Goal: Information Seeking & Learning: Learn about a topic

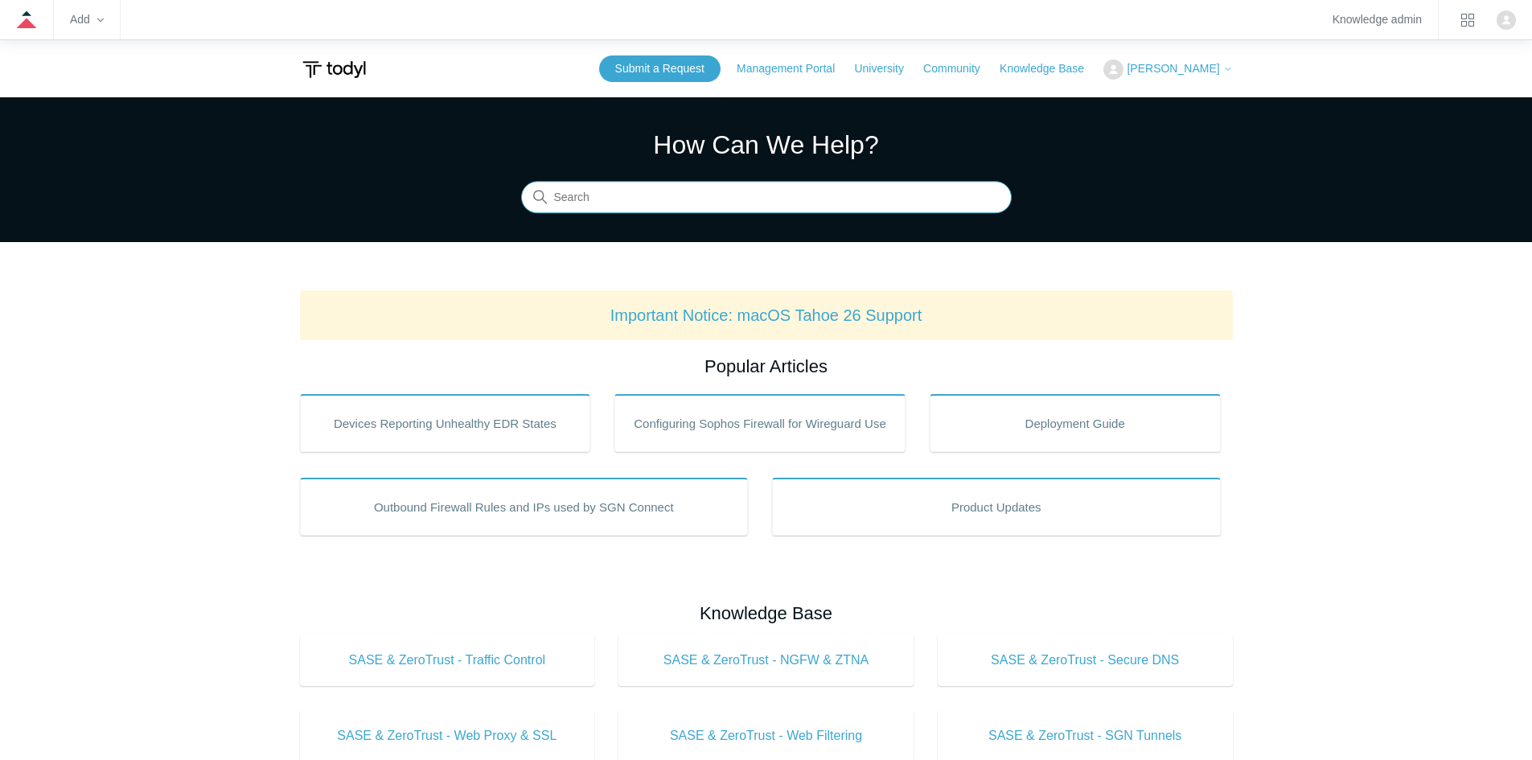
click at [874, 204] on input "Search" at bounding box center [766, 198] width 491 height 32
type input "secure DNS"
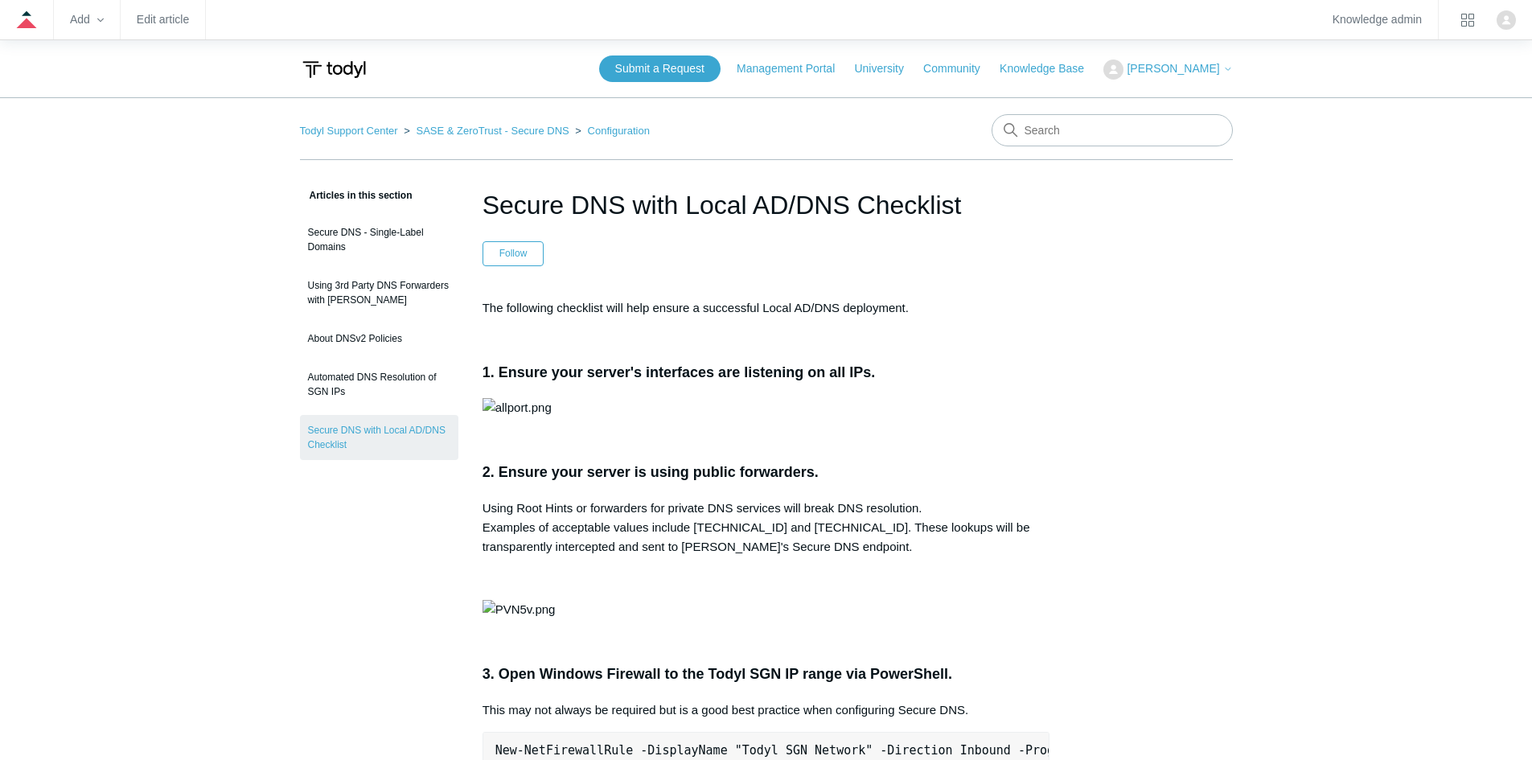
drag, startPoint x: 795, startPoint y: 393, endPoint x: 811, endPoint y: 397, distance: 15.6
click at [1084, 134] on input "Search" at bounding box center [1112, 130] width 241 height 32
type input "Citricom"
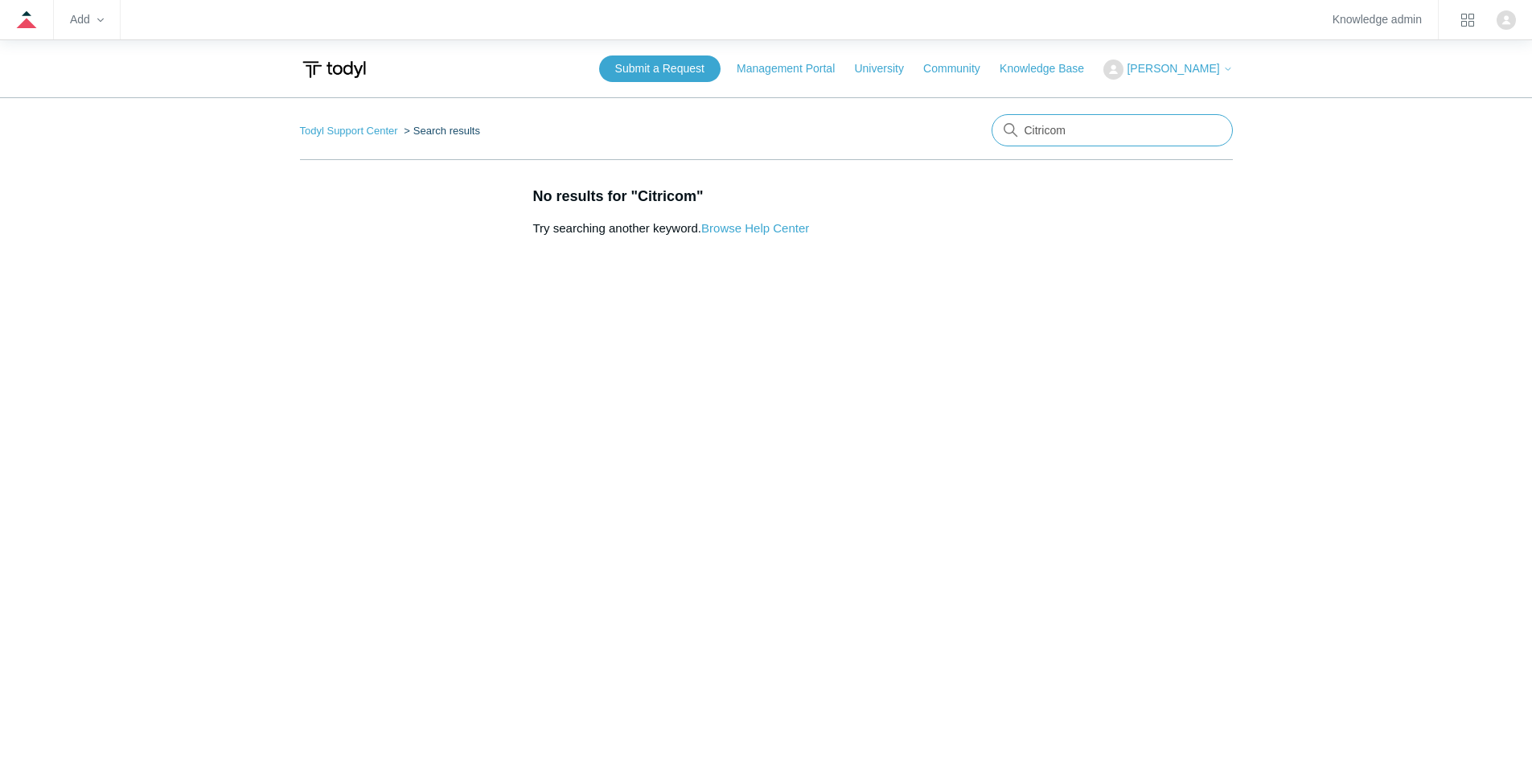
drag, startPoint x: 0, startPoint y: 0, endPoint x: 725, endPoint y: 123, distance: 735.1
click at [725, 123] on nav "Todyl Support Center Search results Citricom" at bounding box center [766, 137] width 933 height 46
type input "DNS"
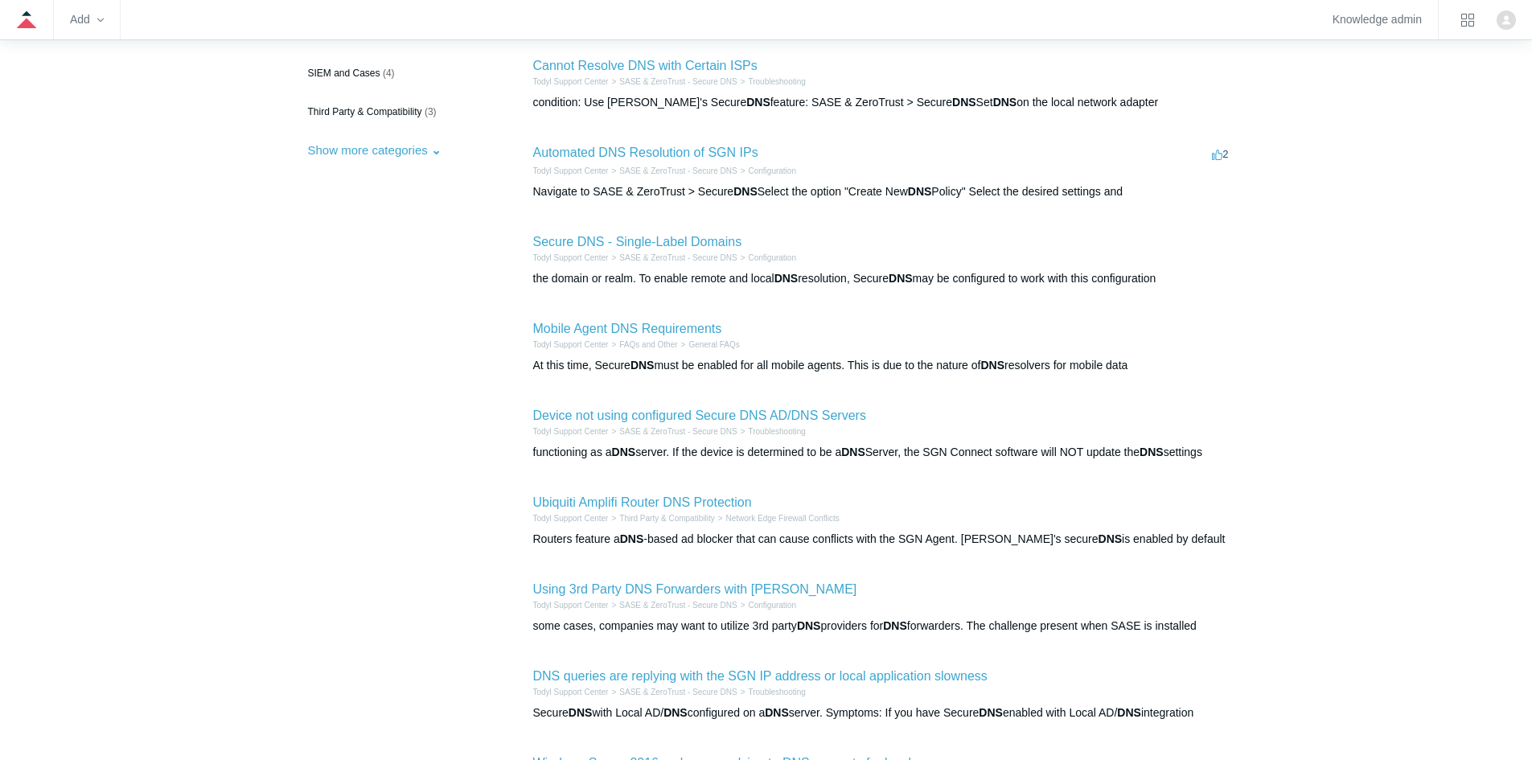
scroll to position [402, 0]
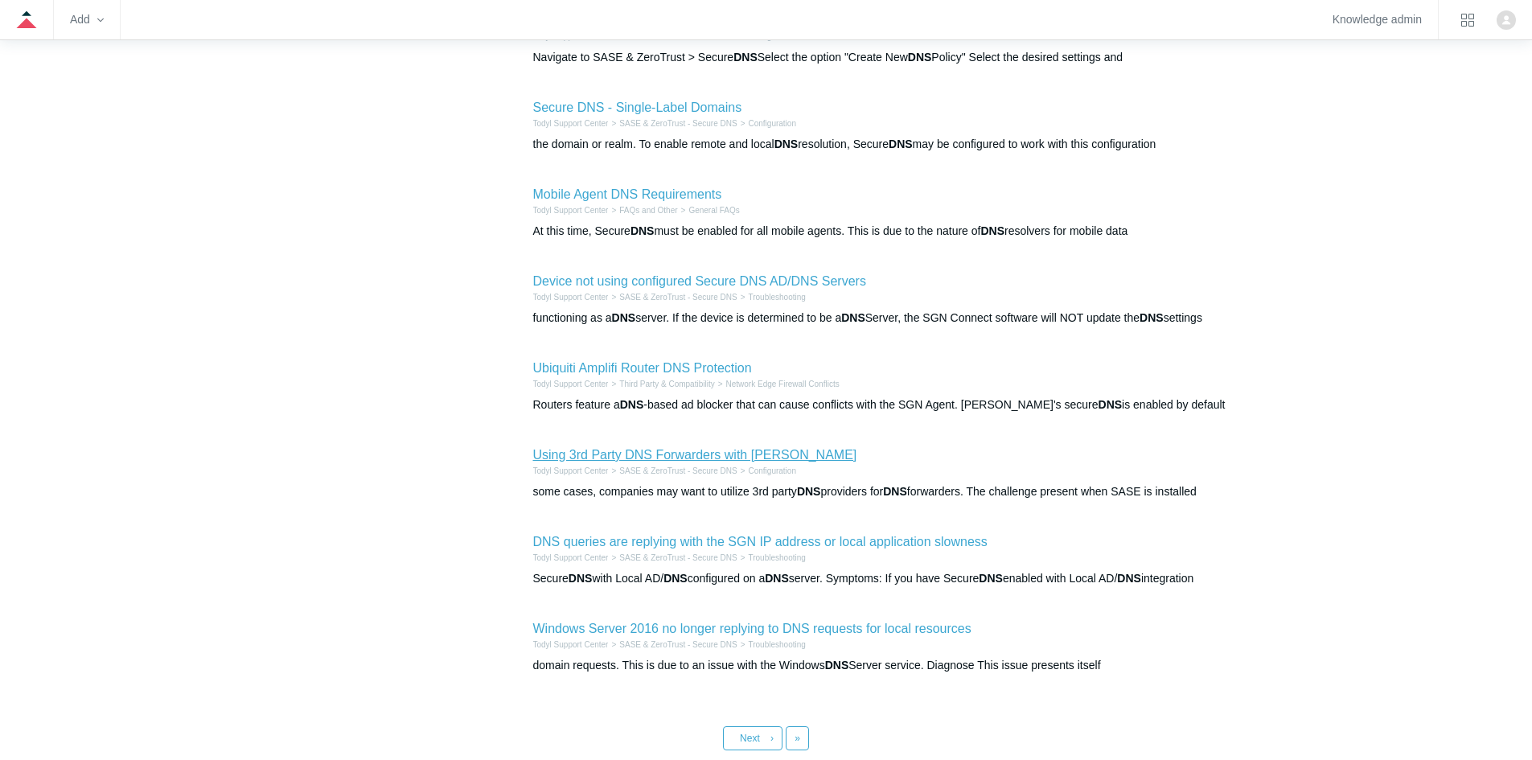
click at [755, 459] on link "Using 3rd Party DNS Forwarders with [PERSON_NAME]" at bounding box center [695, 455] width 324 height 14
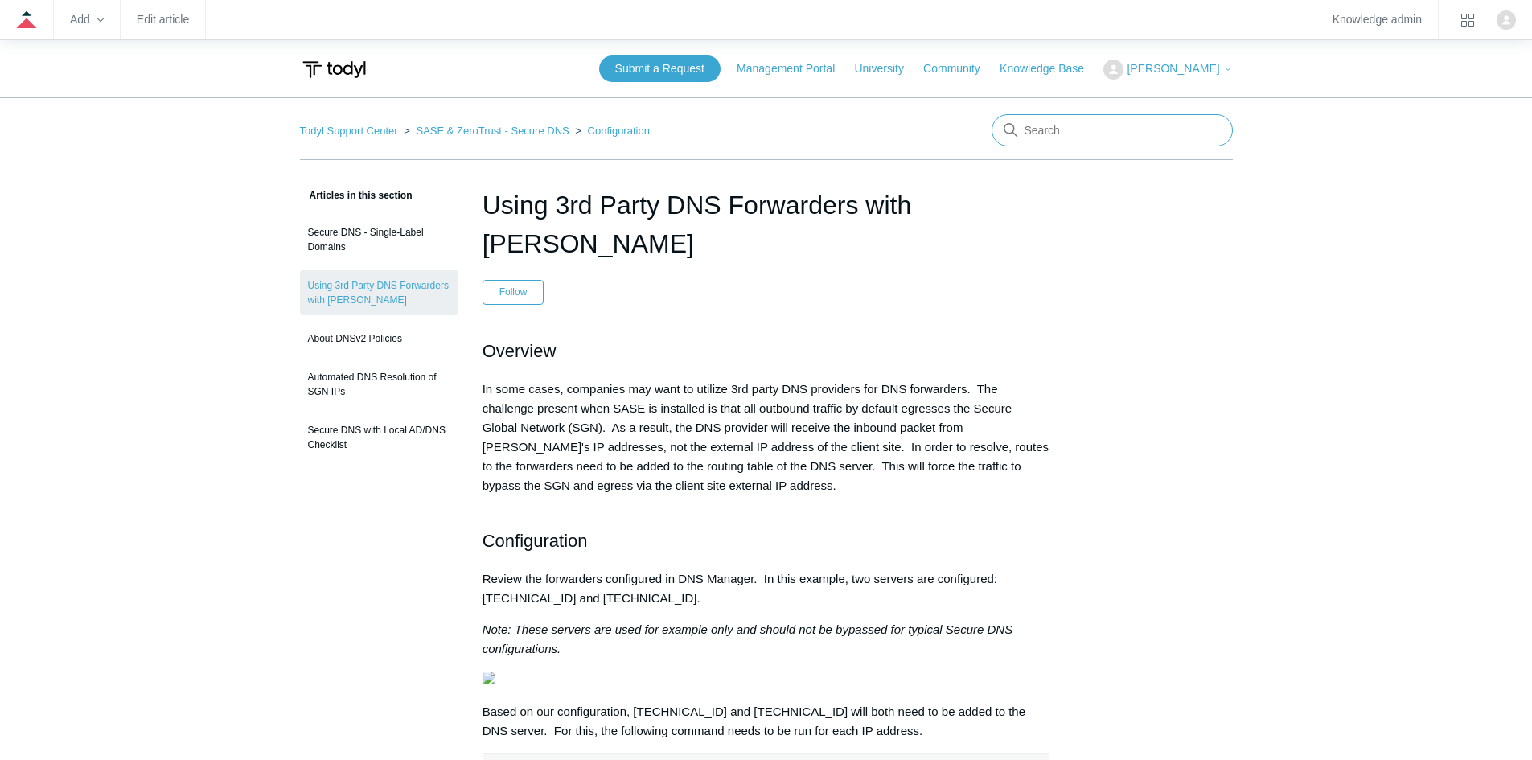
click at [1128, 137] on input "Search" at bounding box center [1112, 130] width 241 height 32
drag, startPoint x: 1102, startPoint y: 129, endPoint x: 908, endPoint y: 126, distance: 193.9
click at [908, 126] on nav "Todyl Support Center SASE & ZeroTrust - Secure DNS Configuration There are no m…" at bounding box center [766, 137] width 933 height 46
type input "Firewall rules"
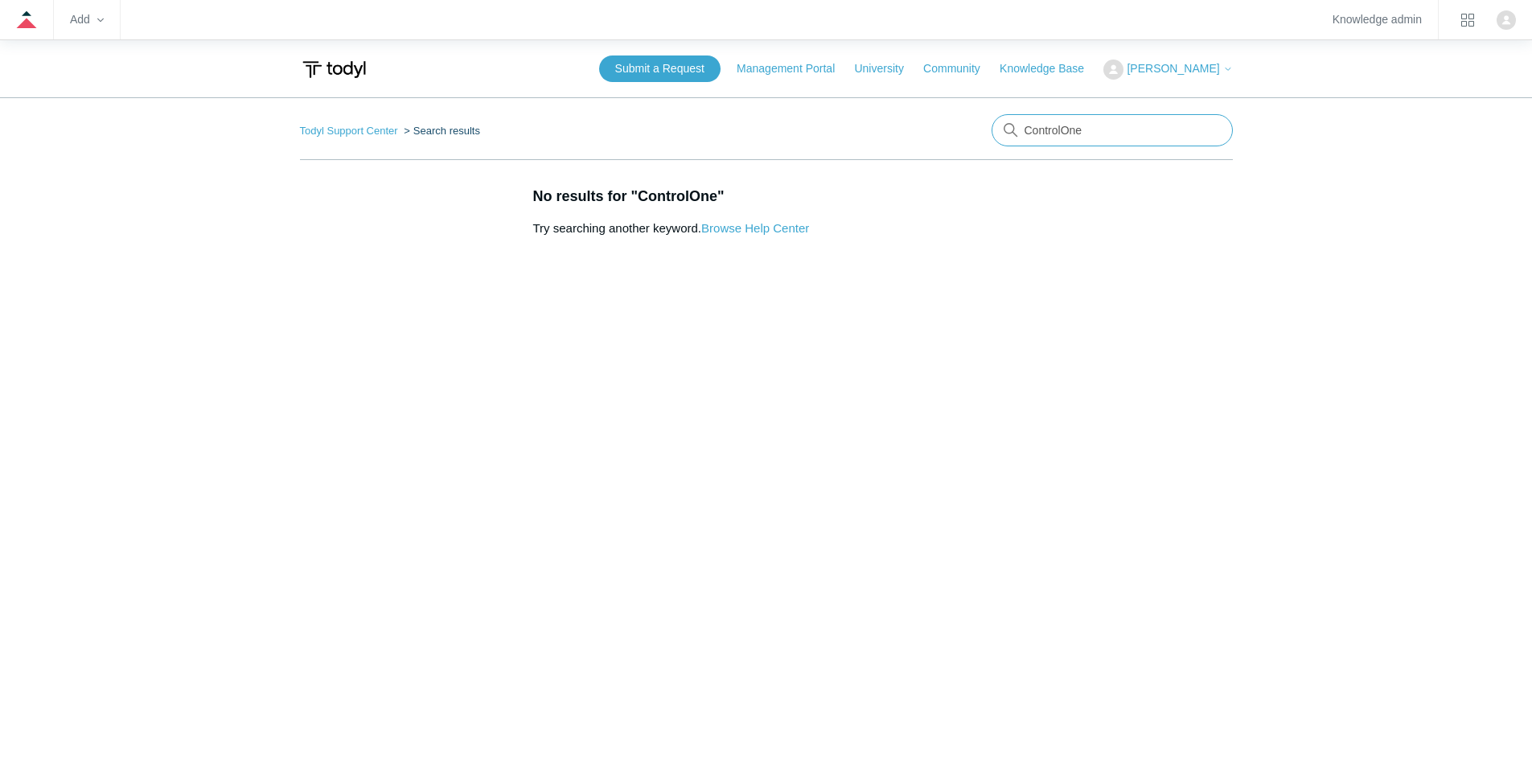
click at [1128, 134] on input "ControlOne" at bounding box center [1112, 130] width 241 height 32
type input "DNS firewall"
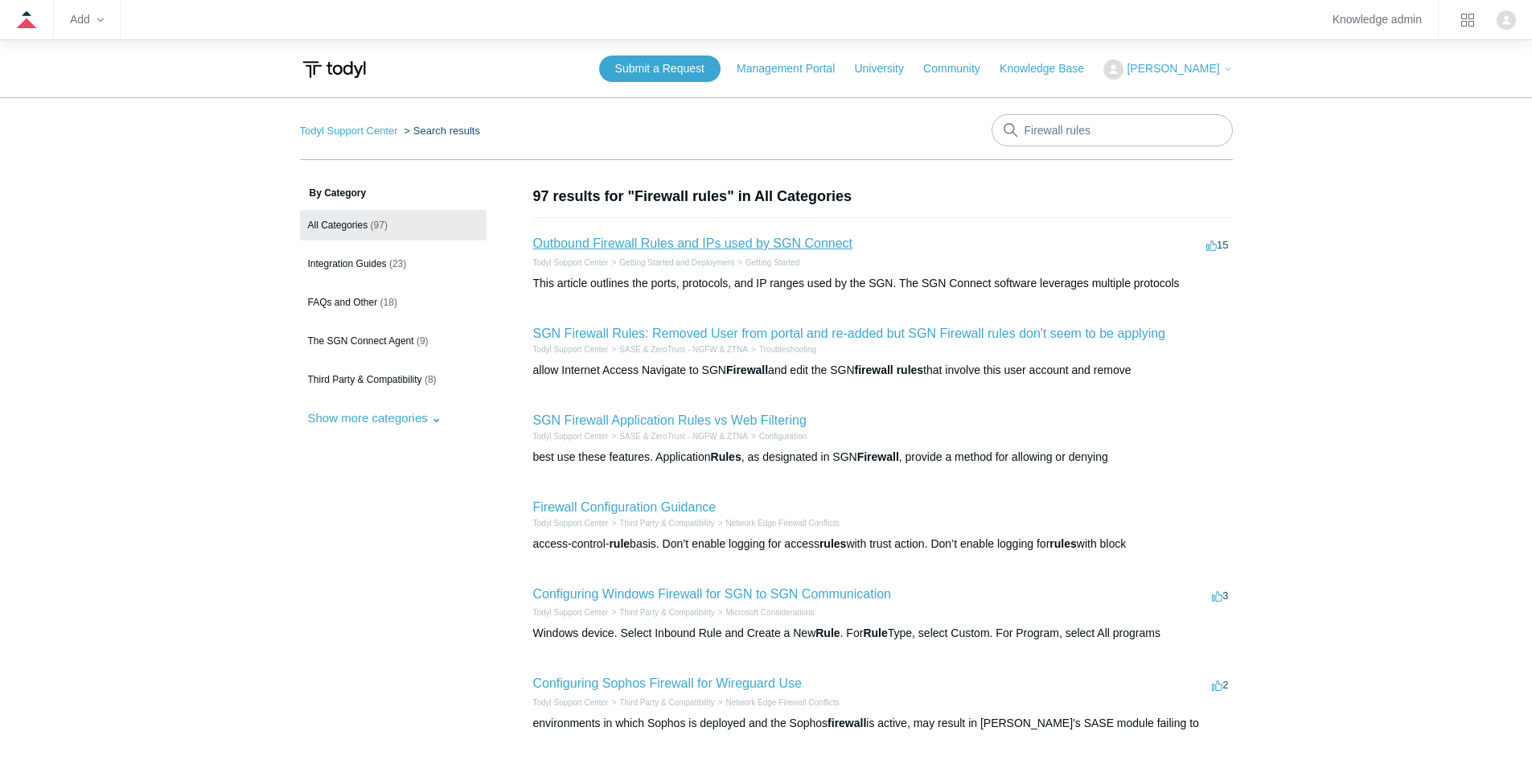
click at [813, 245] on link "Outbound Firewall Rules and IPs used by SGN Connect" at bounding box center [693, 243] width 320 height 14
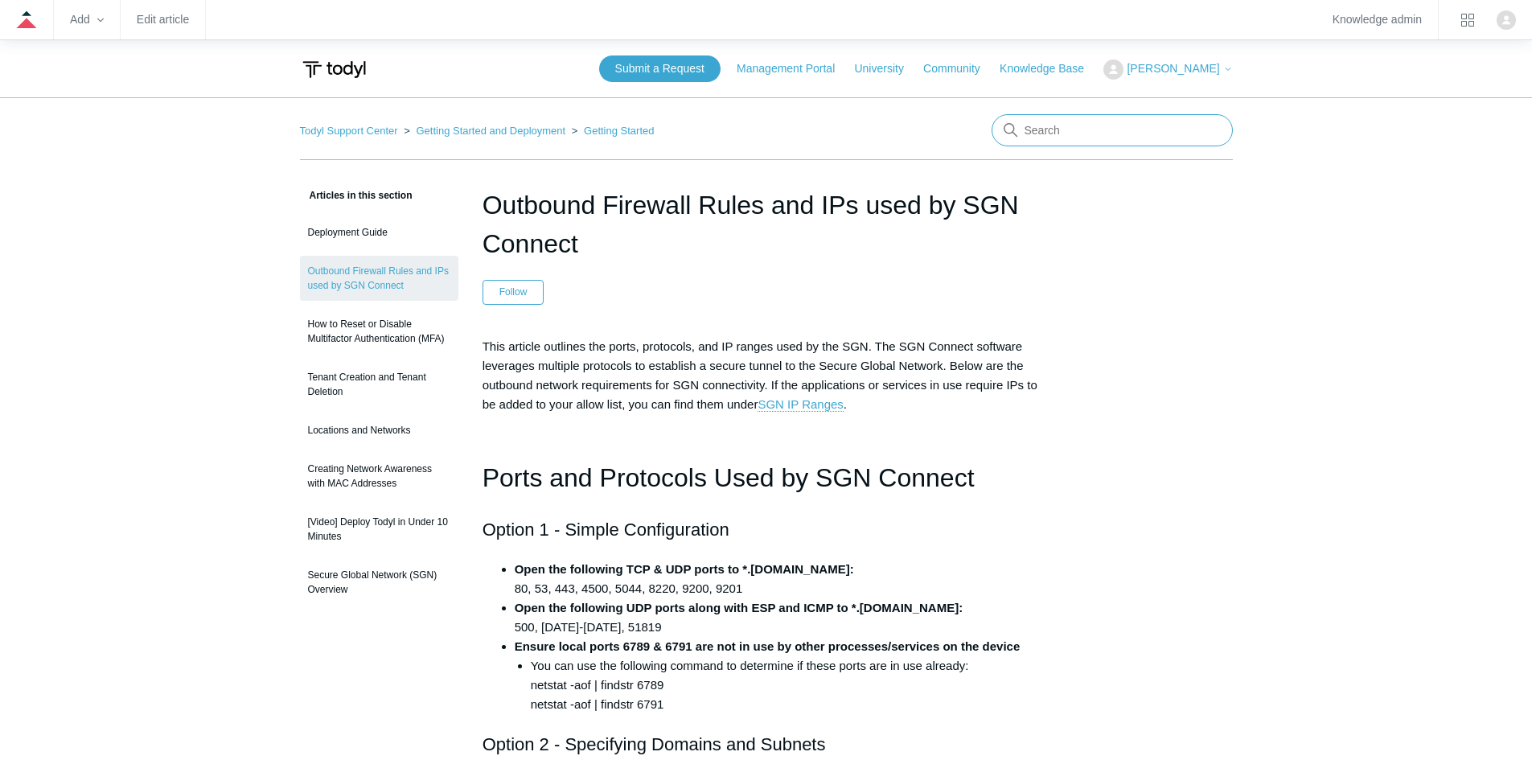
click at [1040, 136] on input "Search" at bounding box center [1112, 130] width 241 height 32
type input "Entra"
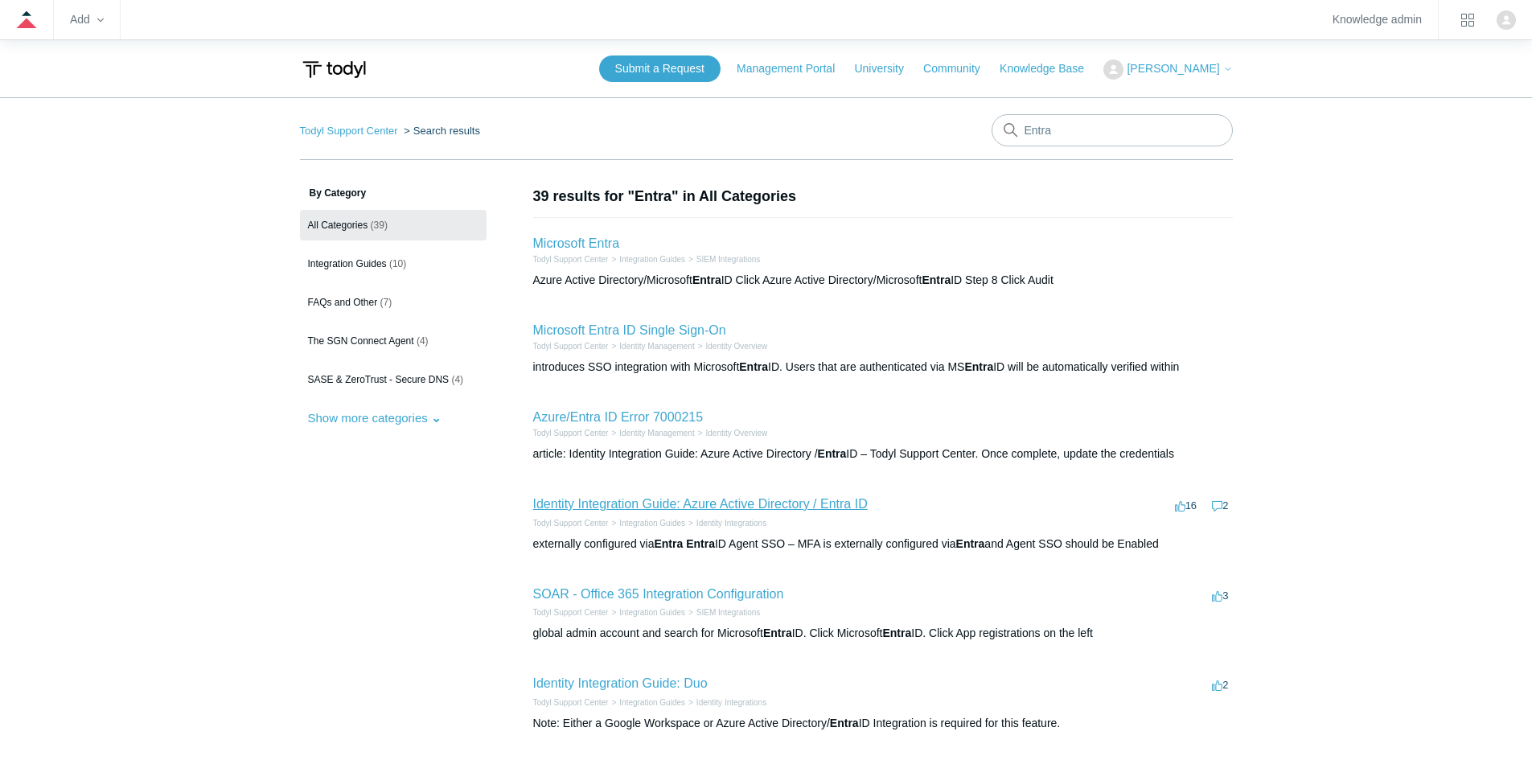
click at [734, 510] on link "Identity Integration Guide: Azure Active Directory / Entra ID" at bounding box center [700, 504] width 335 height 14
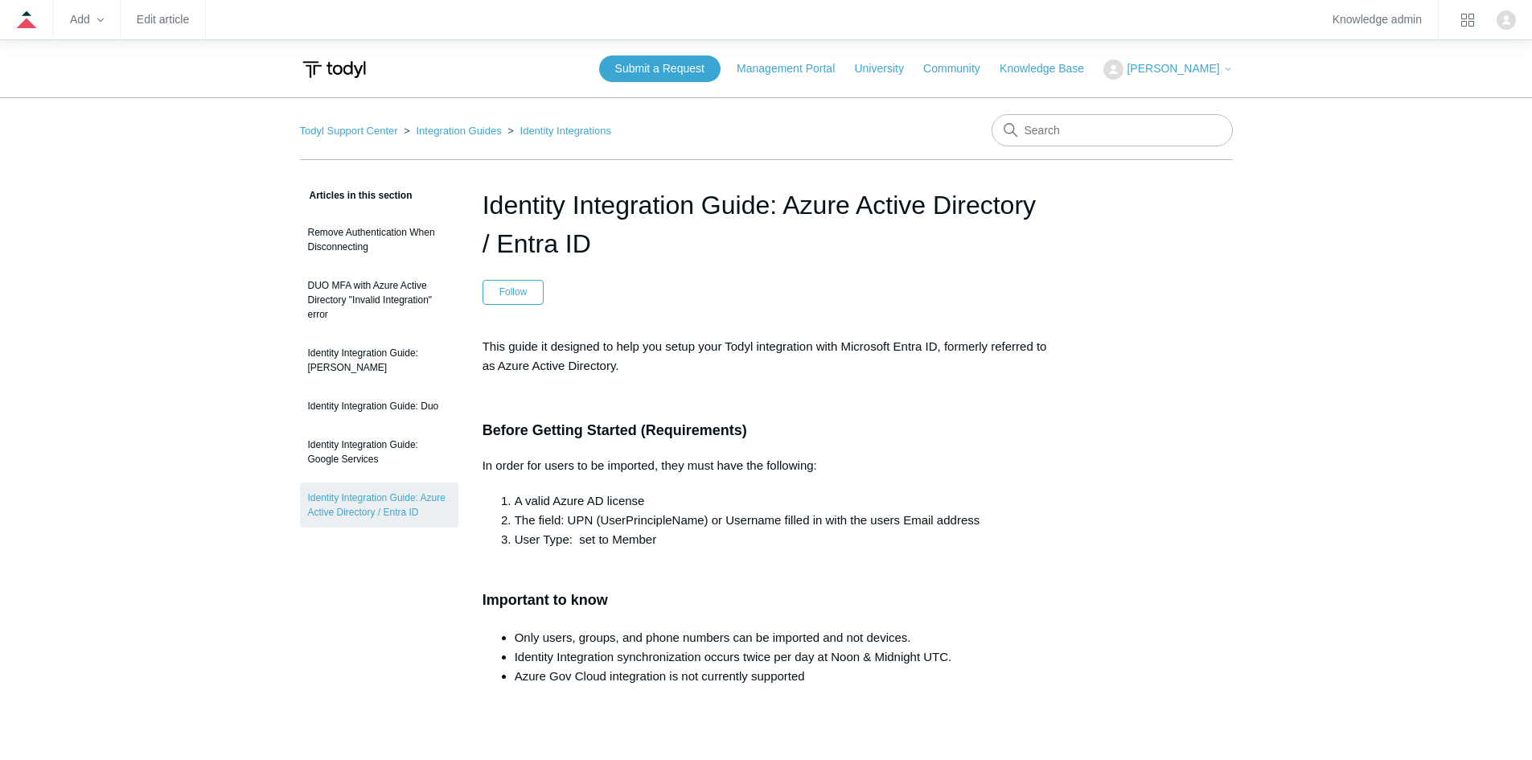
drag, startPoint x: 347, startPoint y: 66, endPoint x: 141, endPoint y: 99, distance: 208.5
drag, startPoint x: 684, startPoint y: 73, endPoint x: 798, endPoint y: 66, distance: 113.6
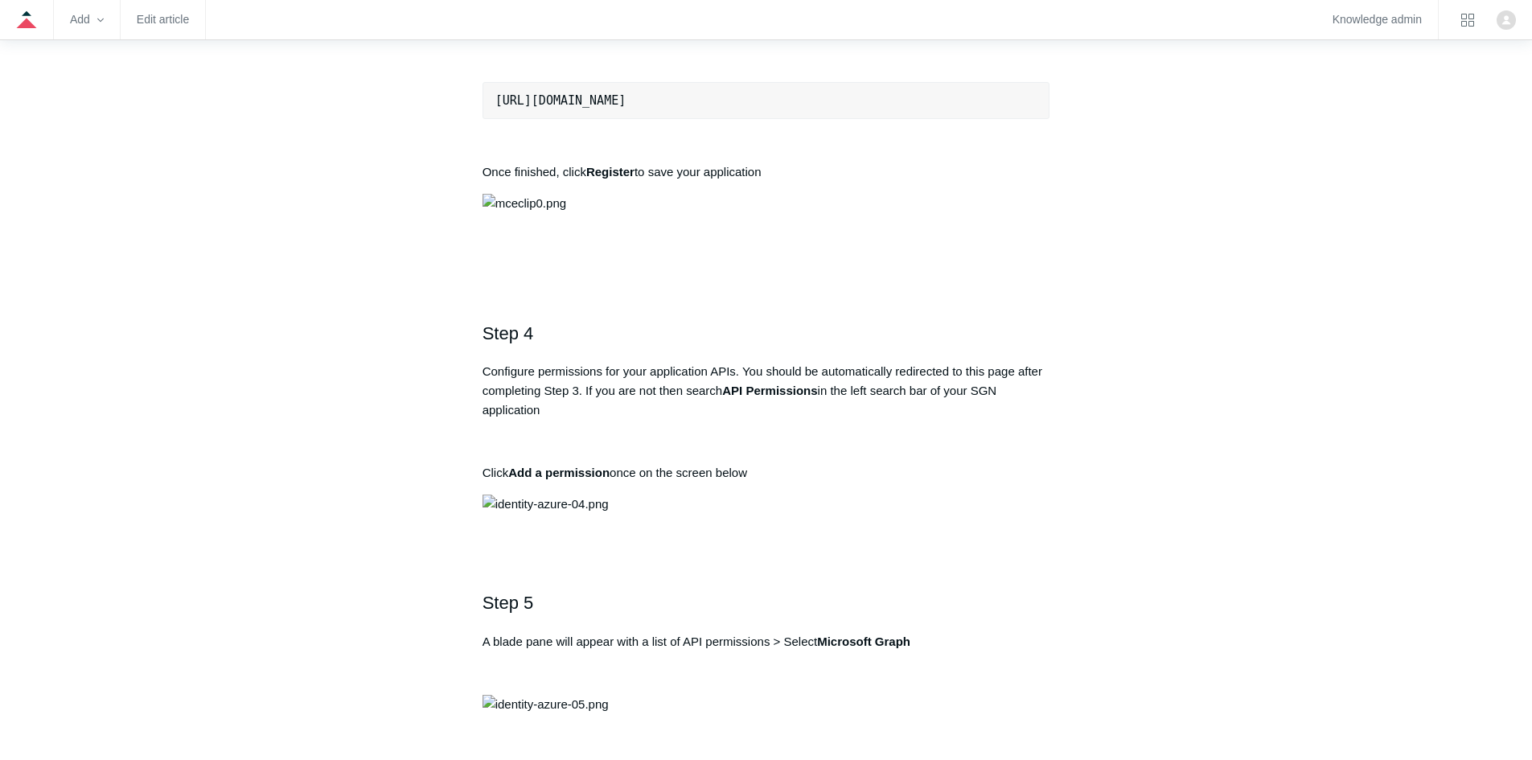
scroll to position [1474, 0]
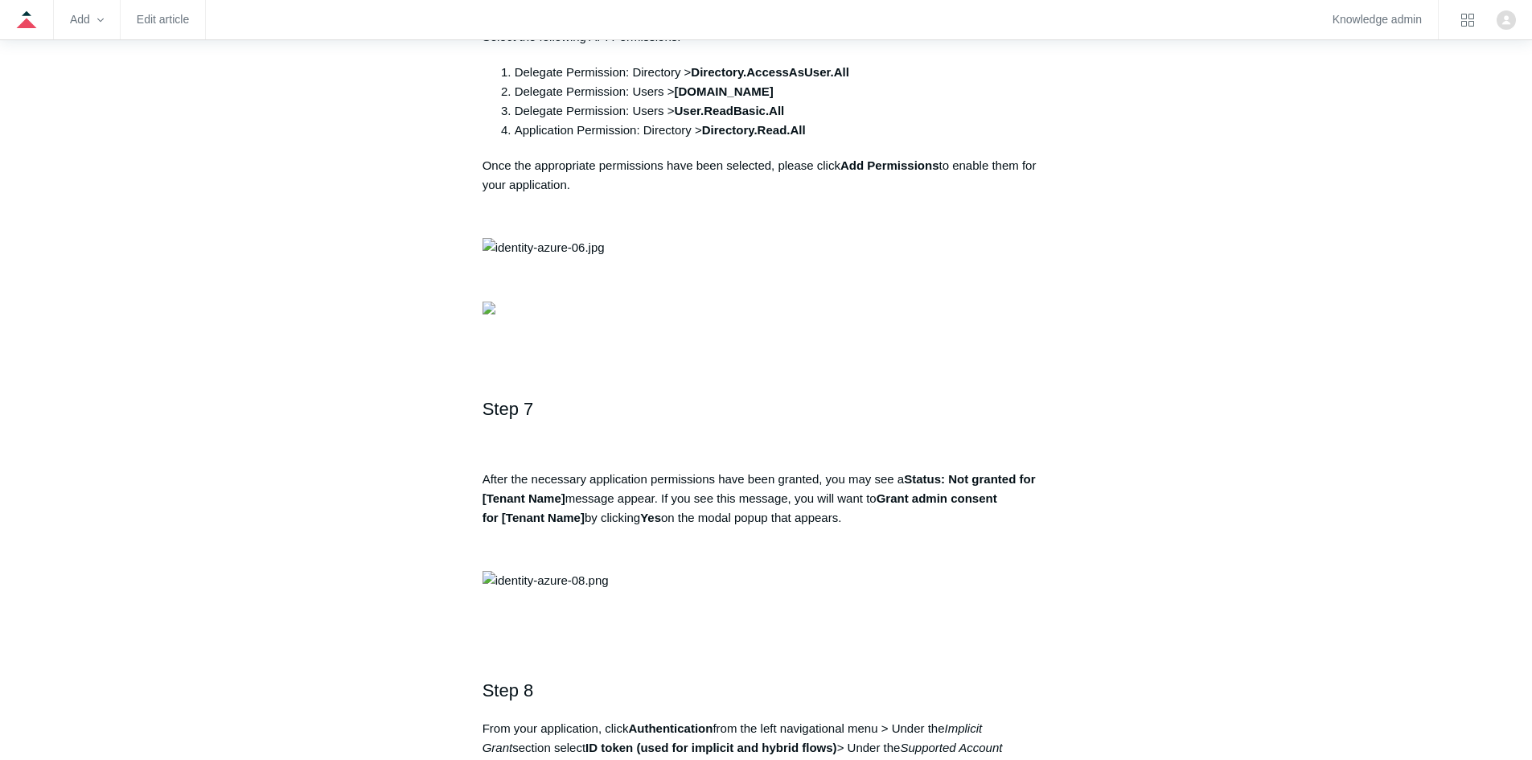
scroll to position [1341, 0]
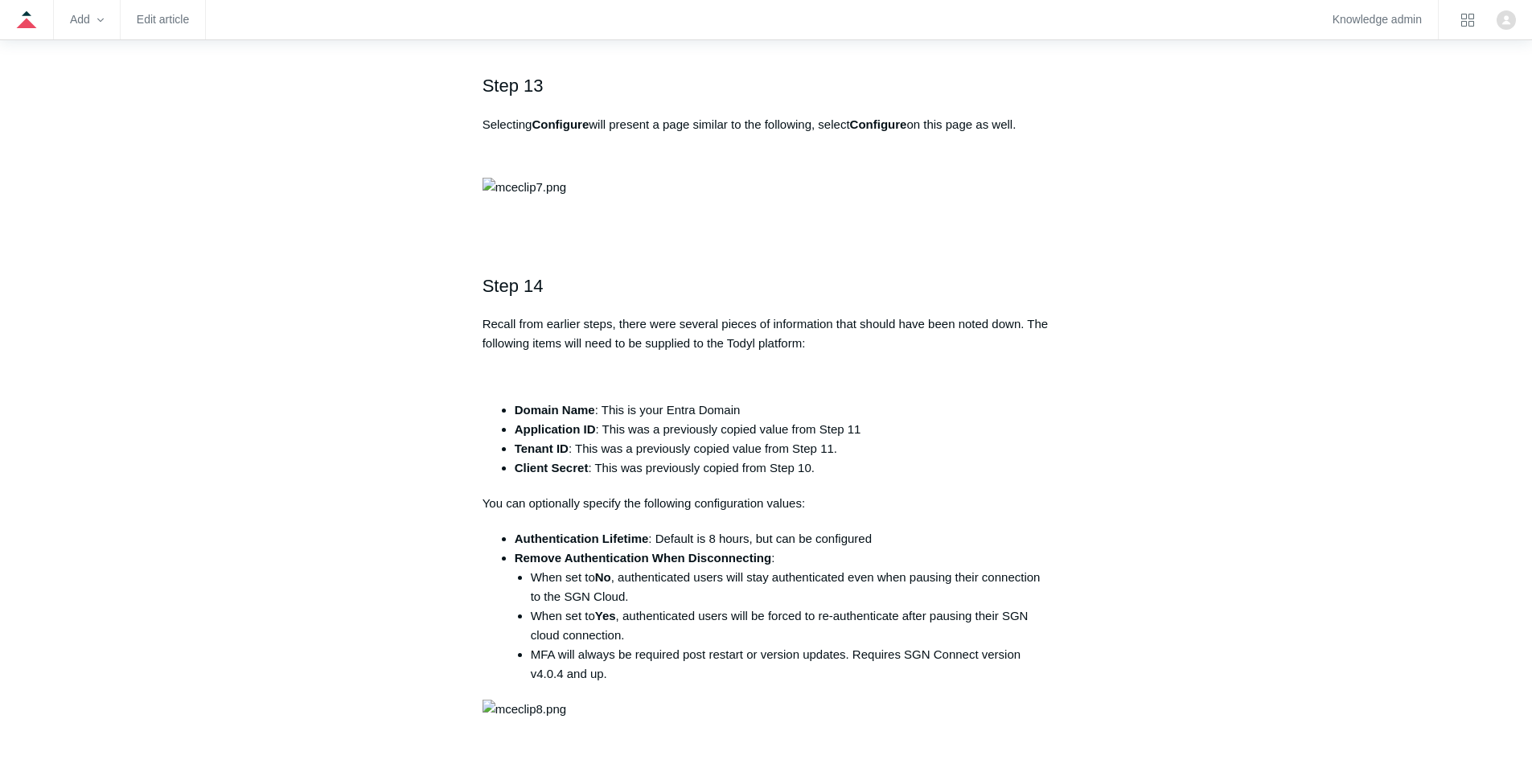
scroll to position [4558, 0]
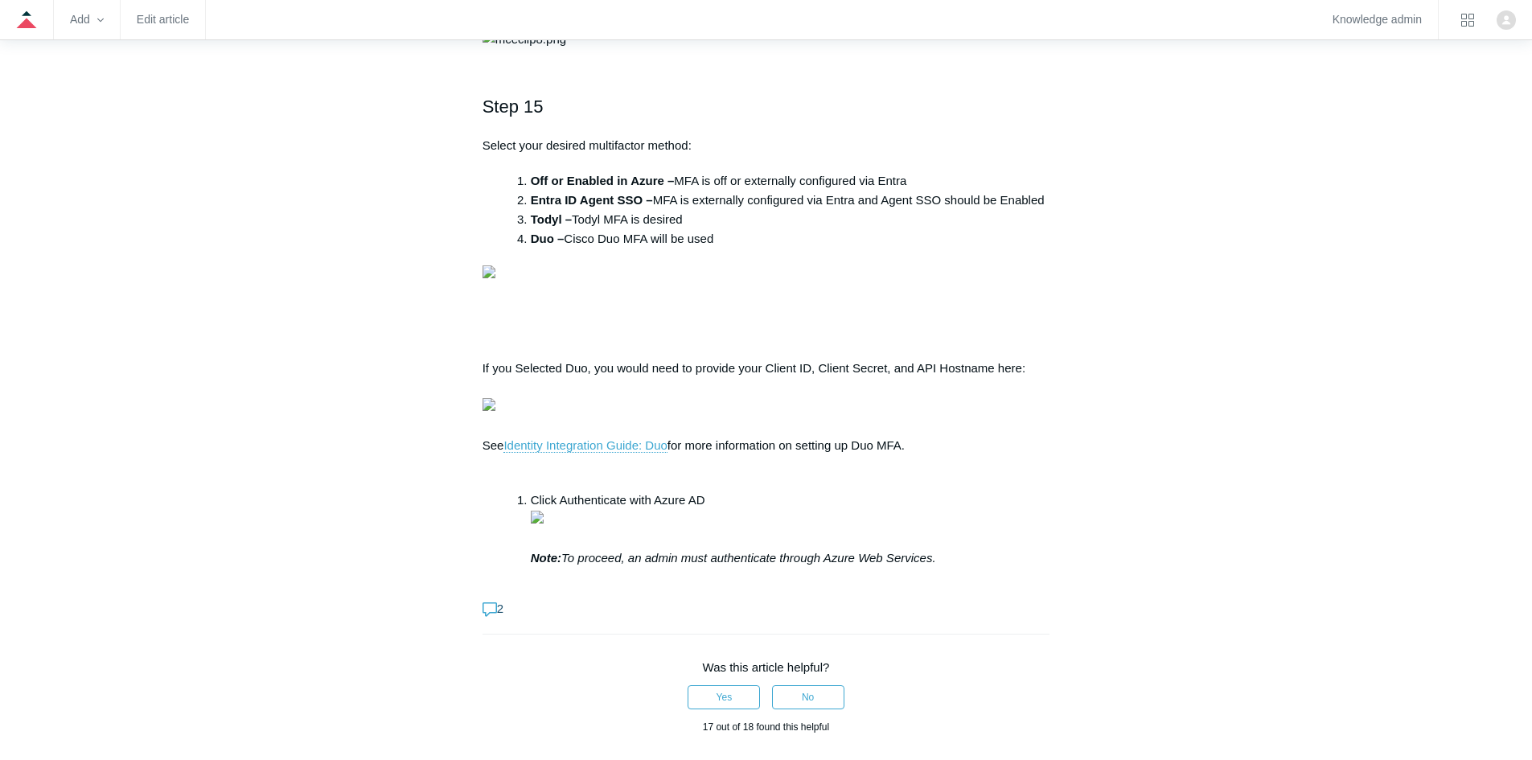
scroll to position [4960, 0]
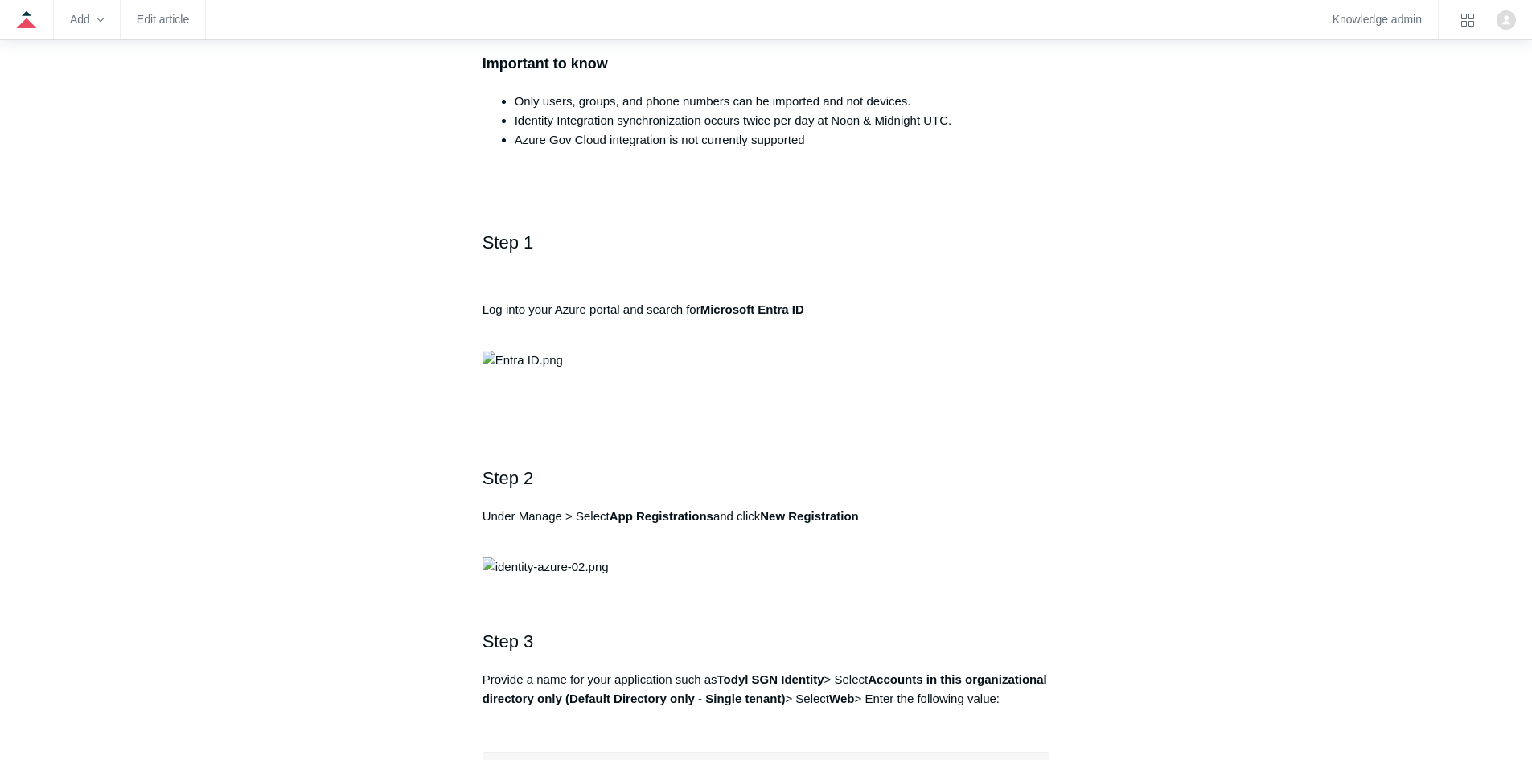
scroll to position [670, 0]
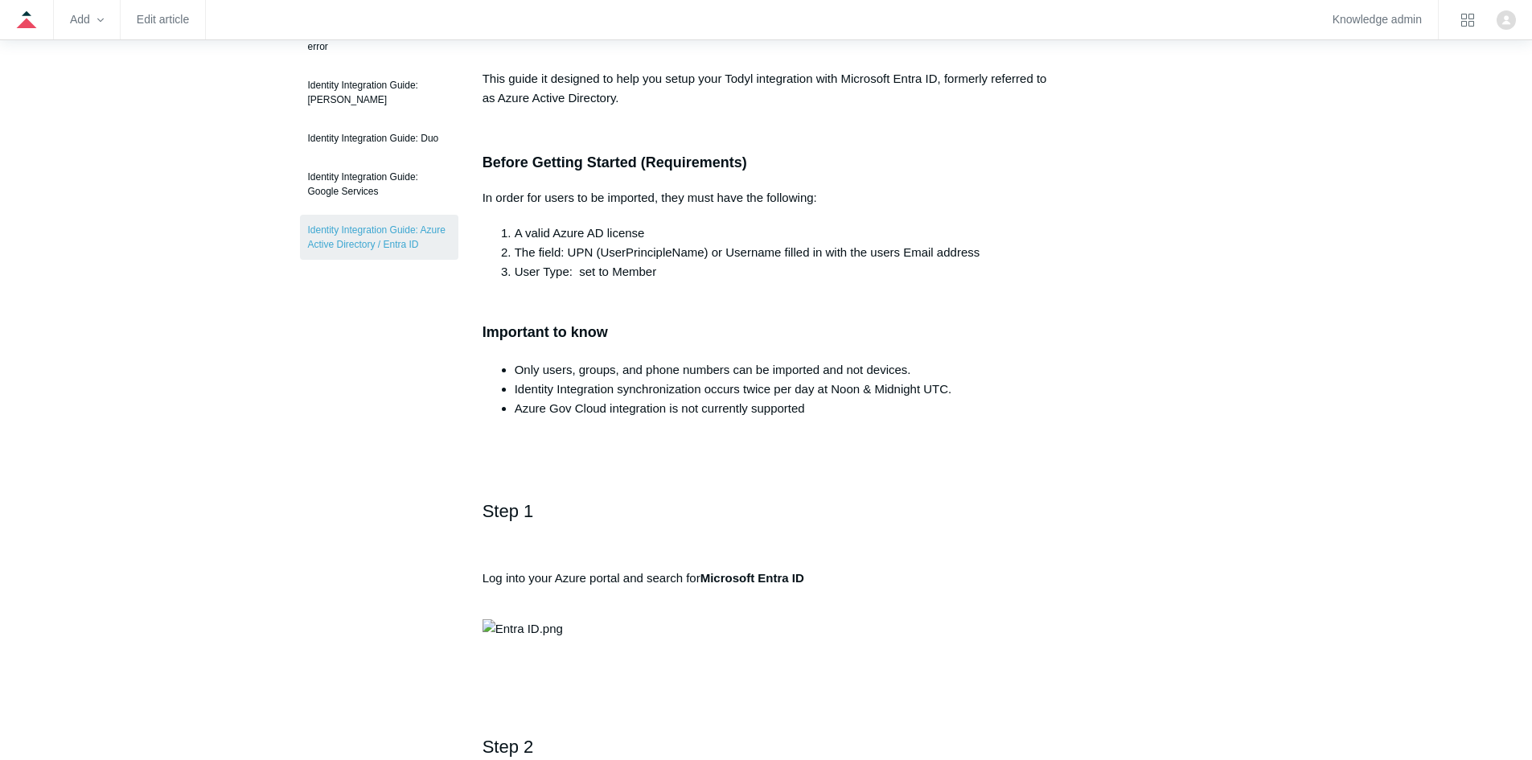
scroll to position [0, 0]
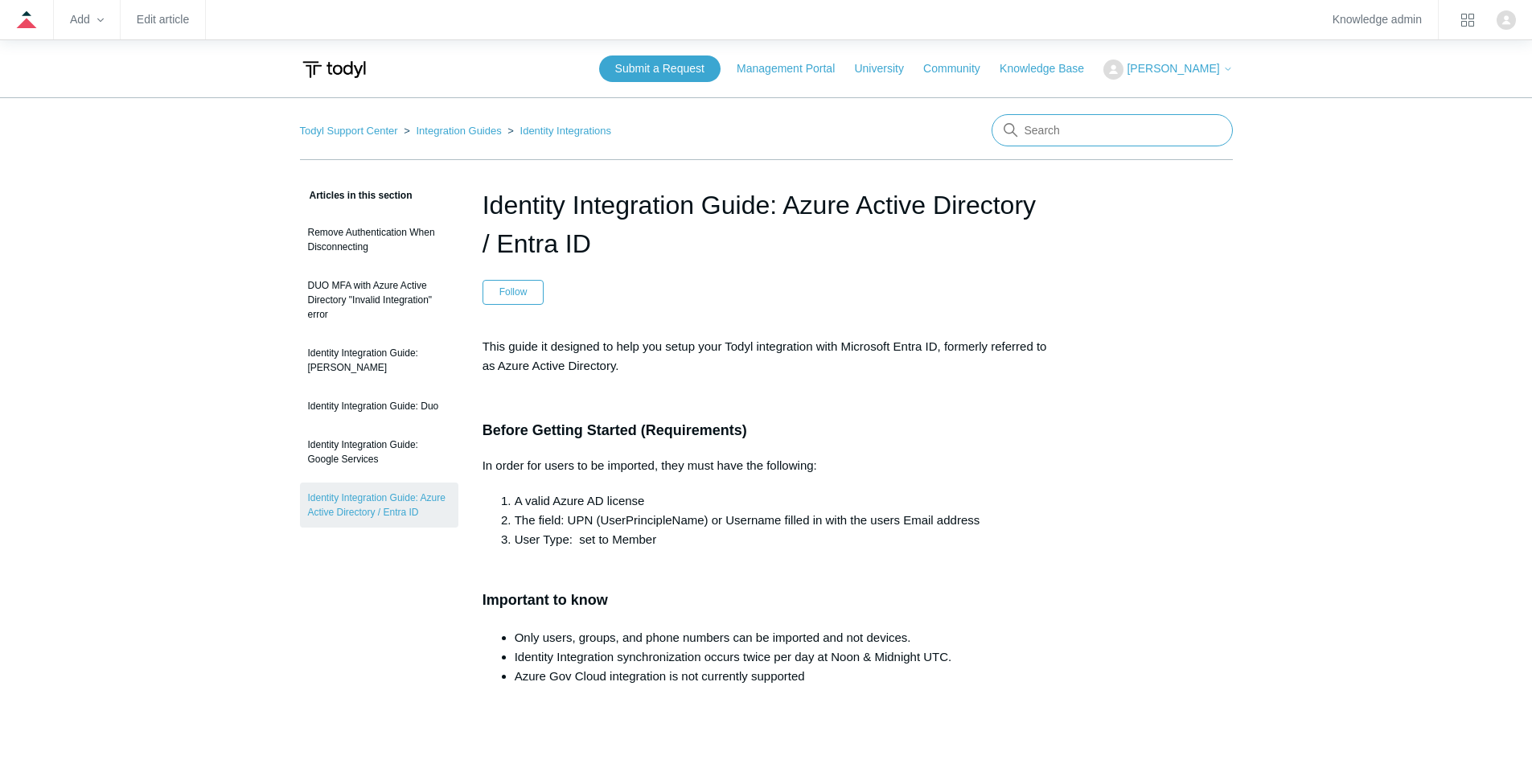
click at [1054, 130] on input "Search" at bounding box center [1112, 130] width 241 height 32
click at [1067, 130] on input "Search" at bounding box center [1112, 130] width 241 height 32
type input "sophos"
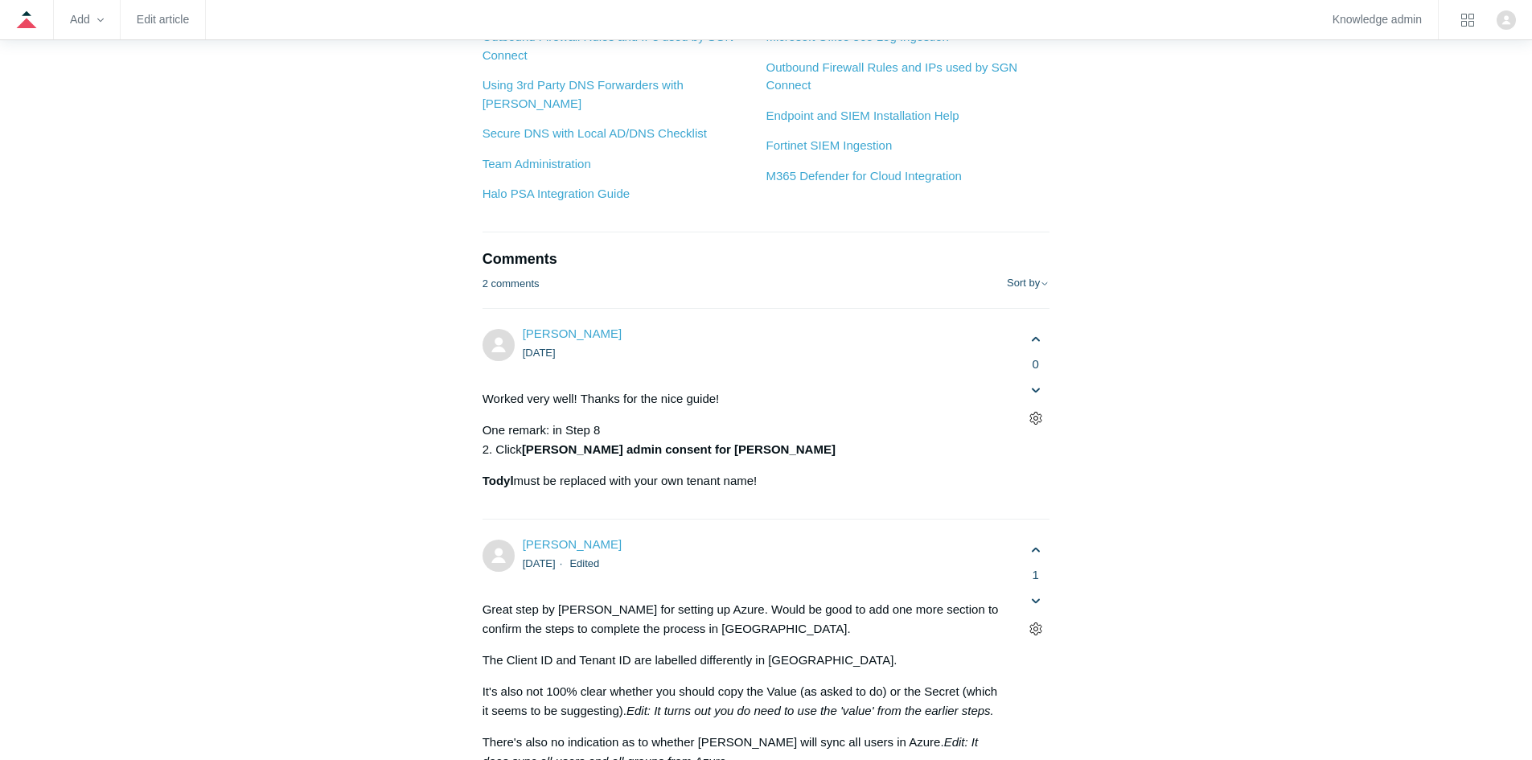
scroll to position [5481, 0]
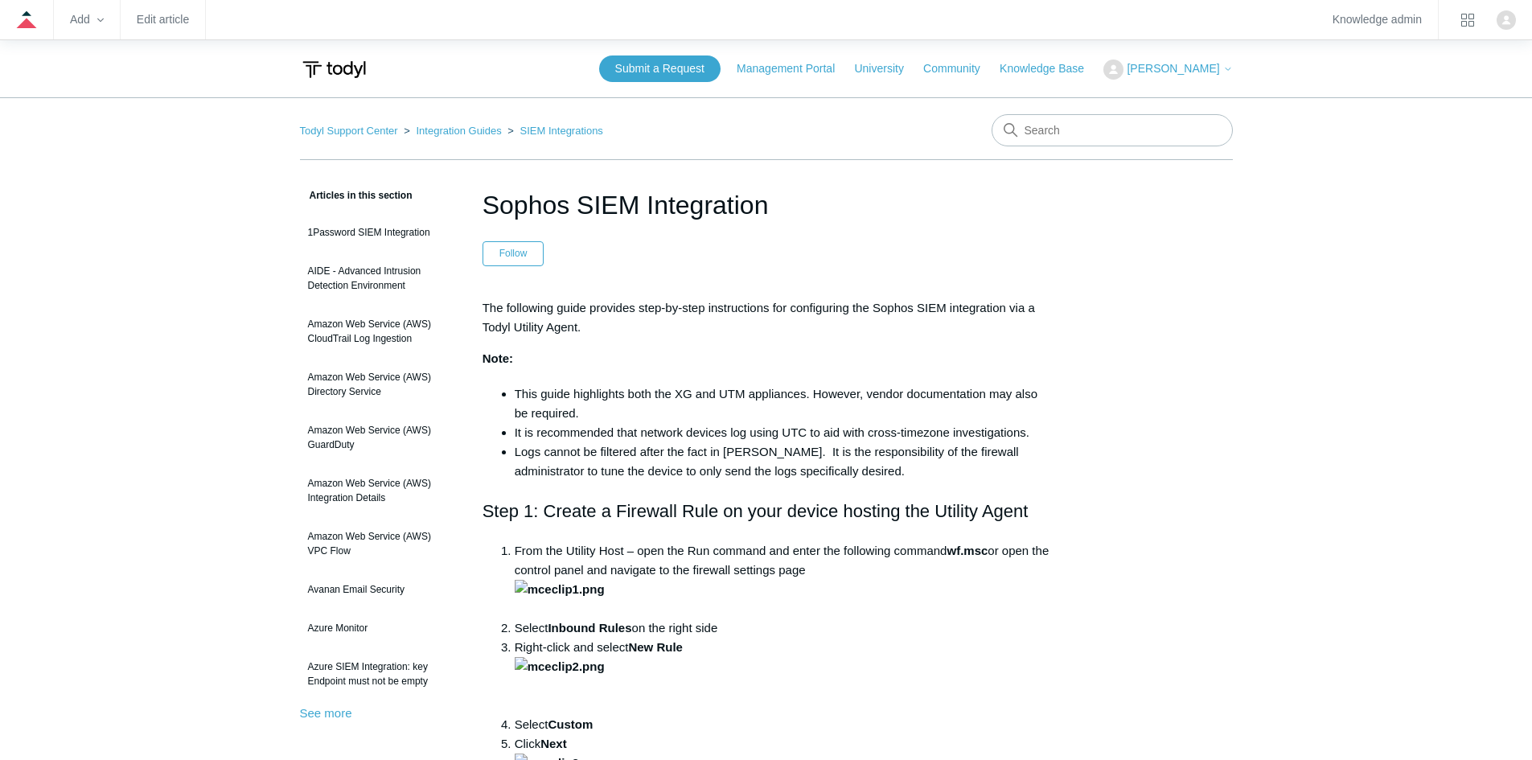
click at [1005, 476] on li "Logs cannot be filtered after the fact in [PERSON_NAME]. It is the responsibili…" at bounding box center [783, 461] width 536 height 39
click at [1079, 126] on input "Search" at bounding box center [1112, 130] width 241 height 32
type input "s"
